Goal: Information Seeking & Learning: Understand process/instructions

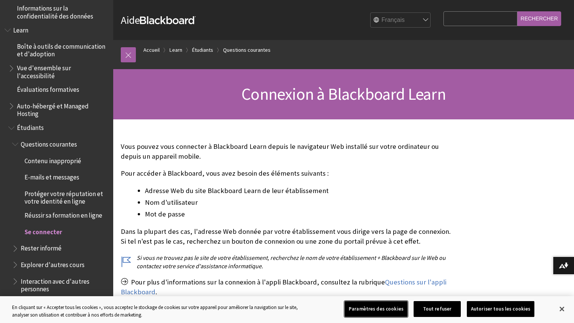
scroll to position [570, 0]
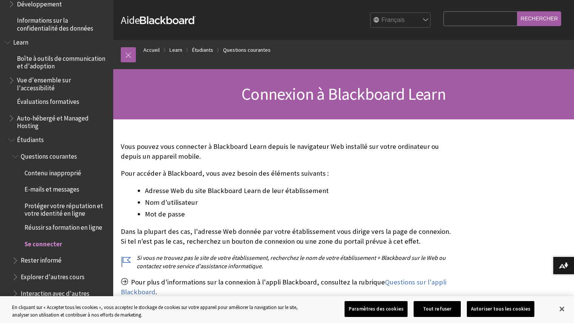
click at [49, 245] on span "Se connecter" at bounding box center [44, 243] width 38 height 10
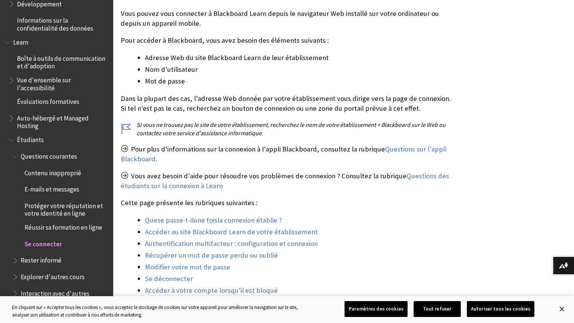
scroll to position [141, 0]
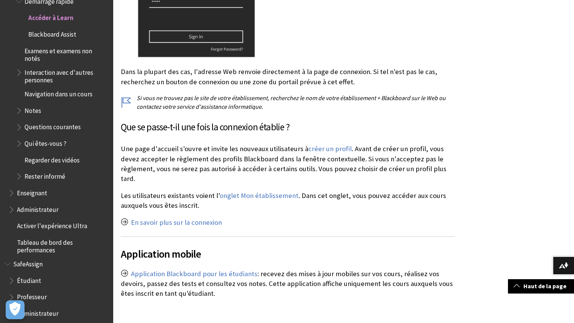
scroll to position [334, 0]
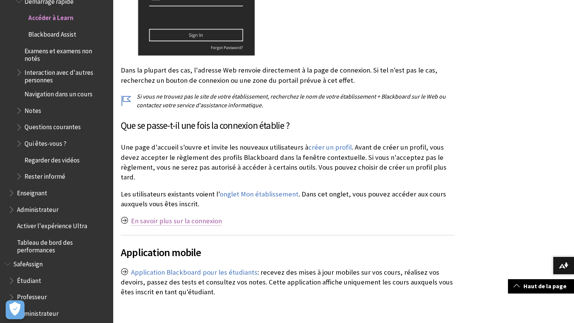
click at [205, 216] on link "En savoir plus sur la connexion" at bounding box center [176, 220] width 91 height 9
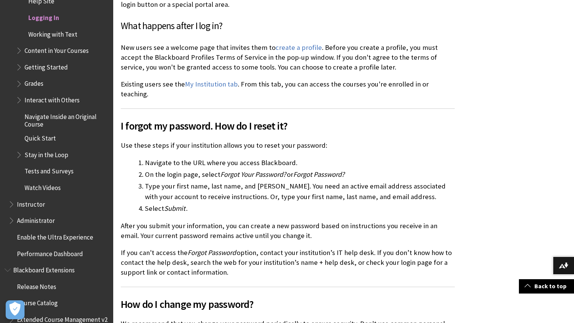
scroll to position [488, 0]
